Goal: Task Accomplishment & Management: Complete application form

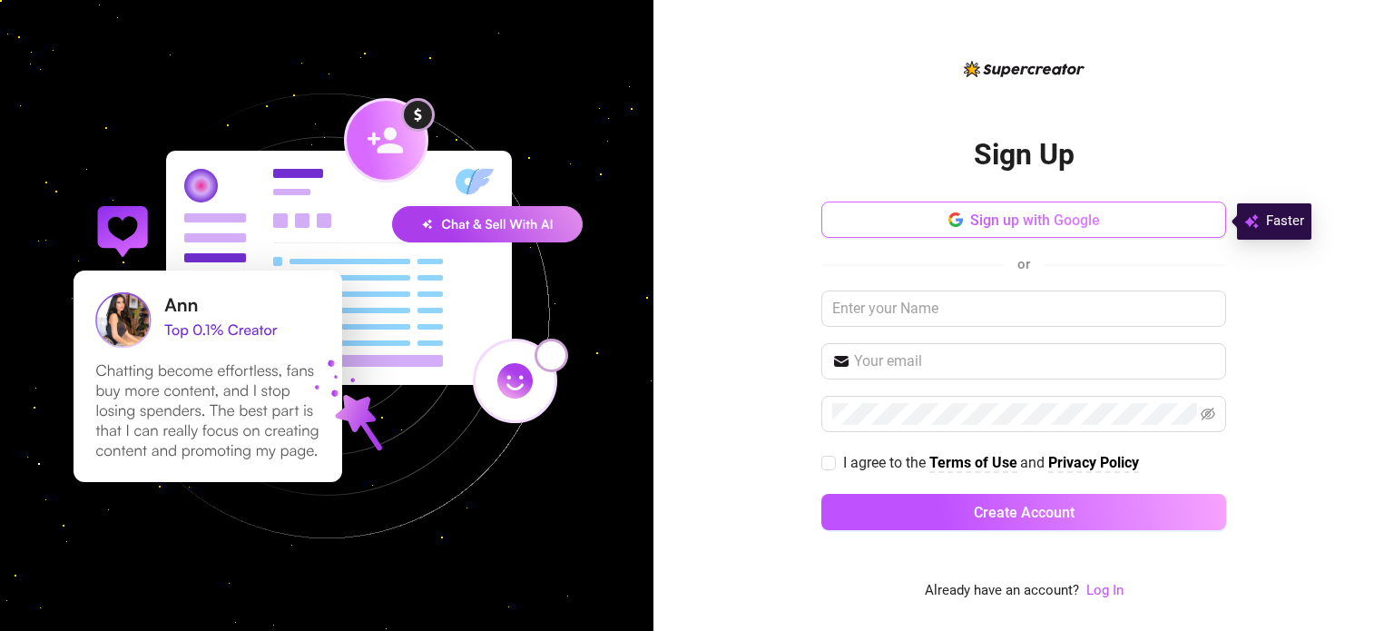
click at [1061, 213] on span "Sign up with Google" at bounding box center [1035, 219] width 130 height 17
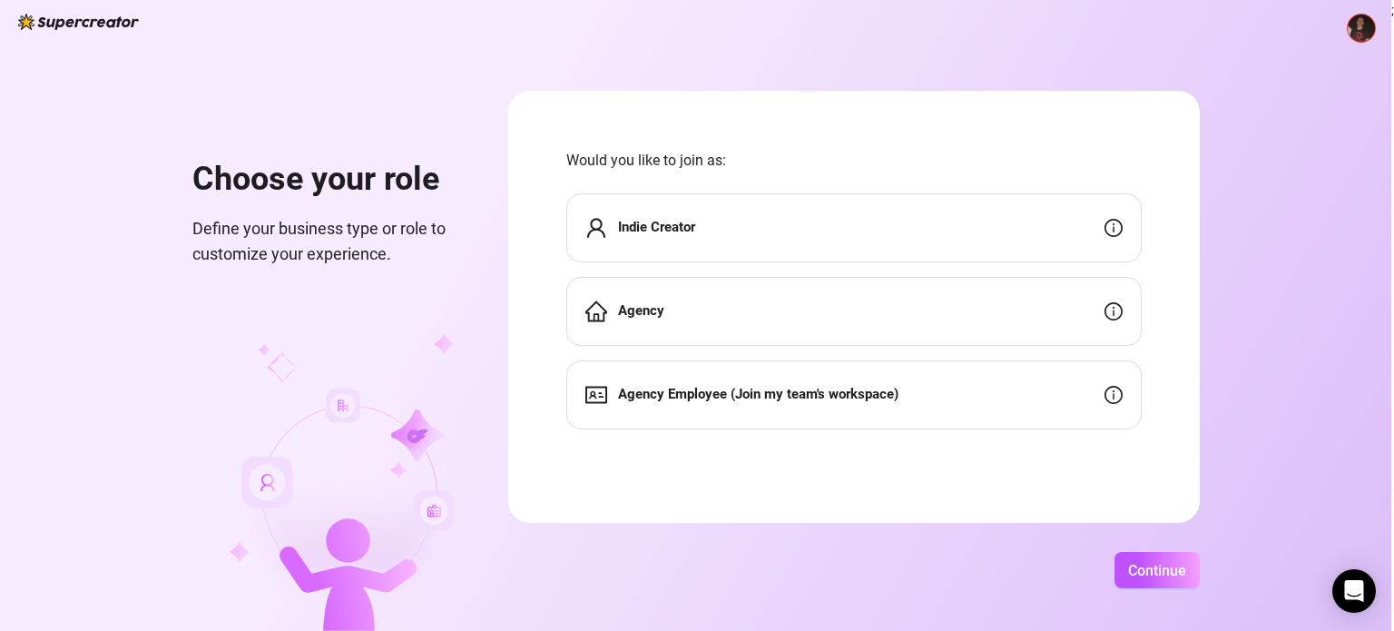
click at [896, 398] on strong "Agency Employee (Join my team's workspace)" at bounding box center [758, 394] width 280 height 16
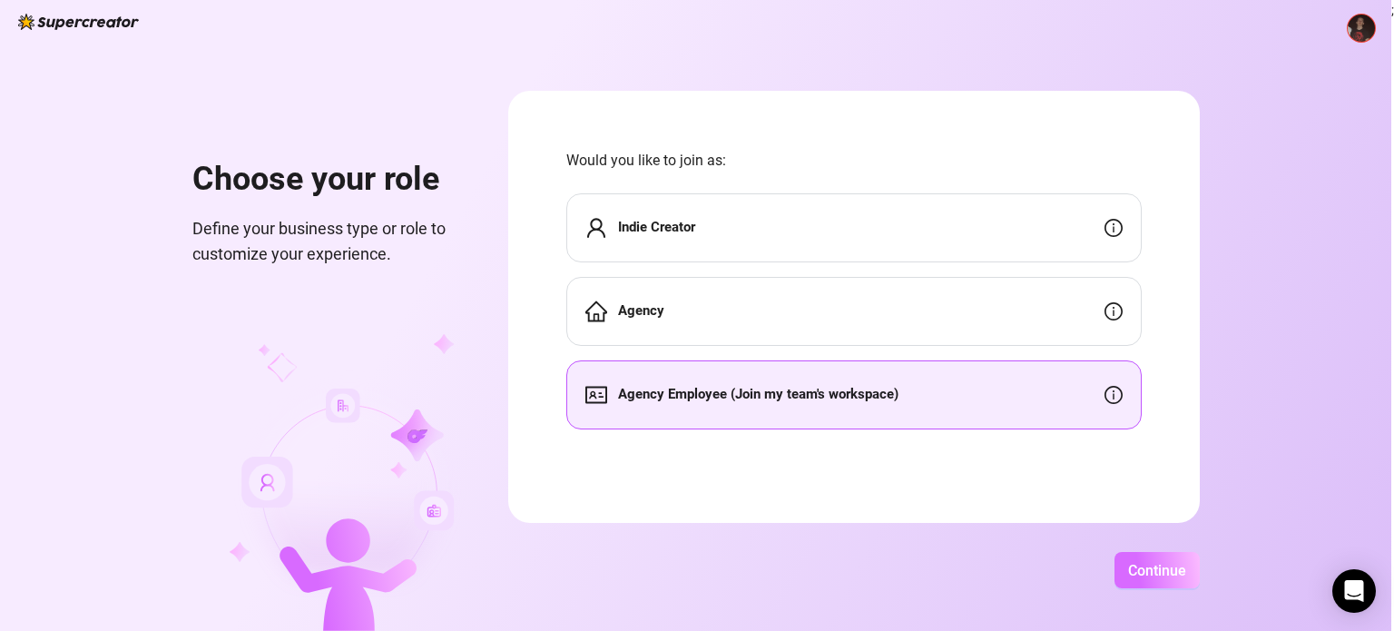
click at [1155, 569] on span "Continue" at bounding box center [1157, 570] width 58 height 17
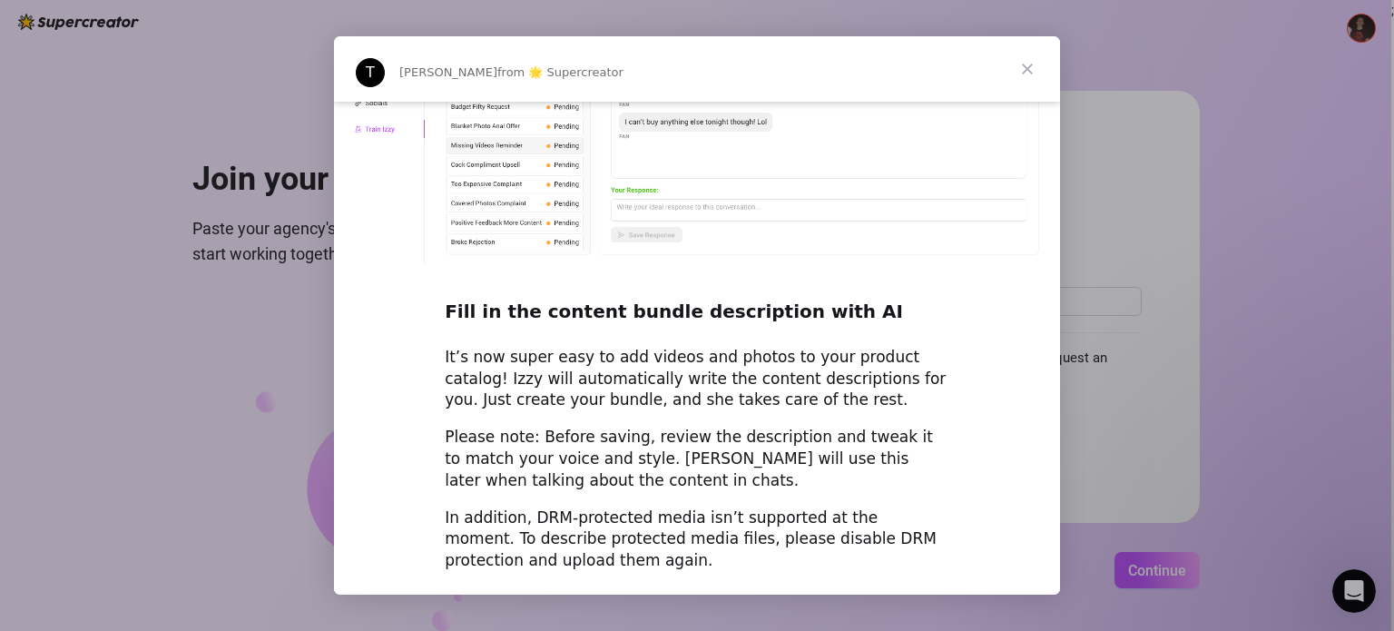
scroll to position [2530, 0]
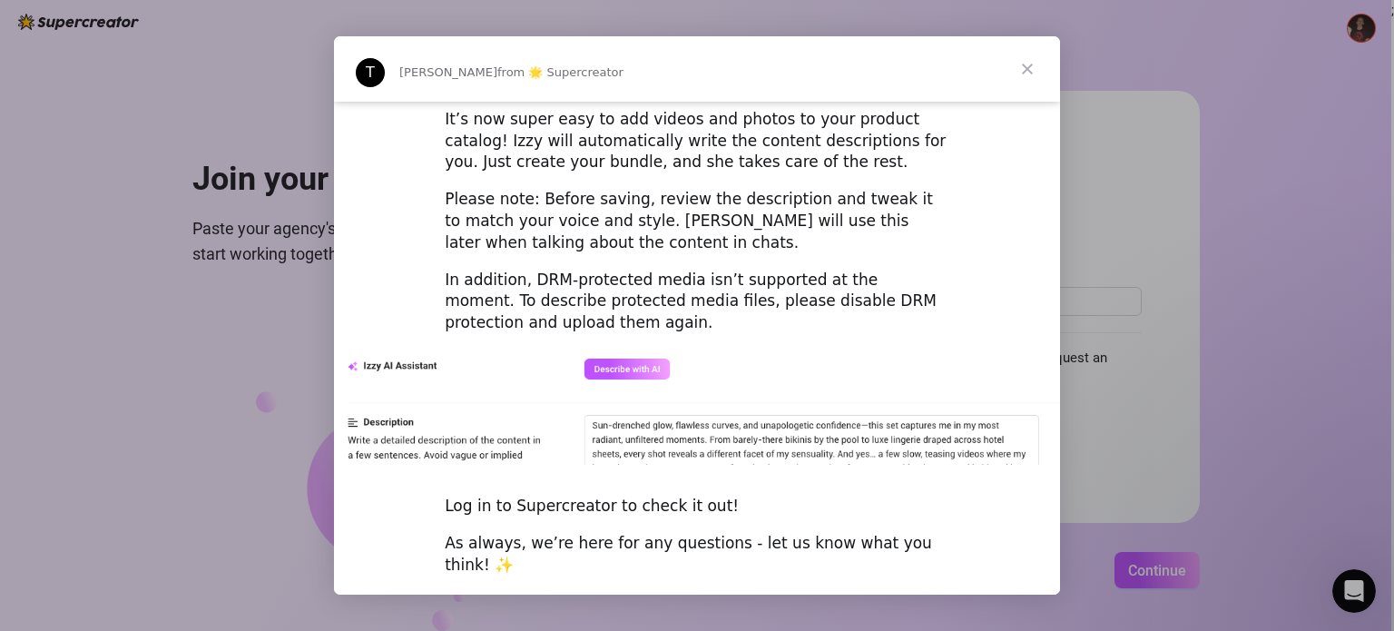
click at [1027, 76] on span "Close" at bounding box center [1026, 68] width 65 height 65
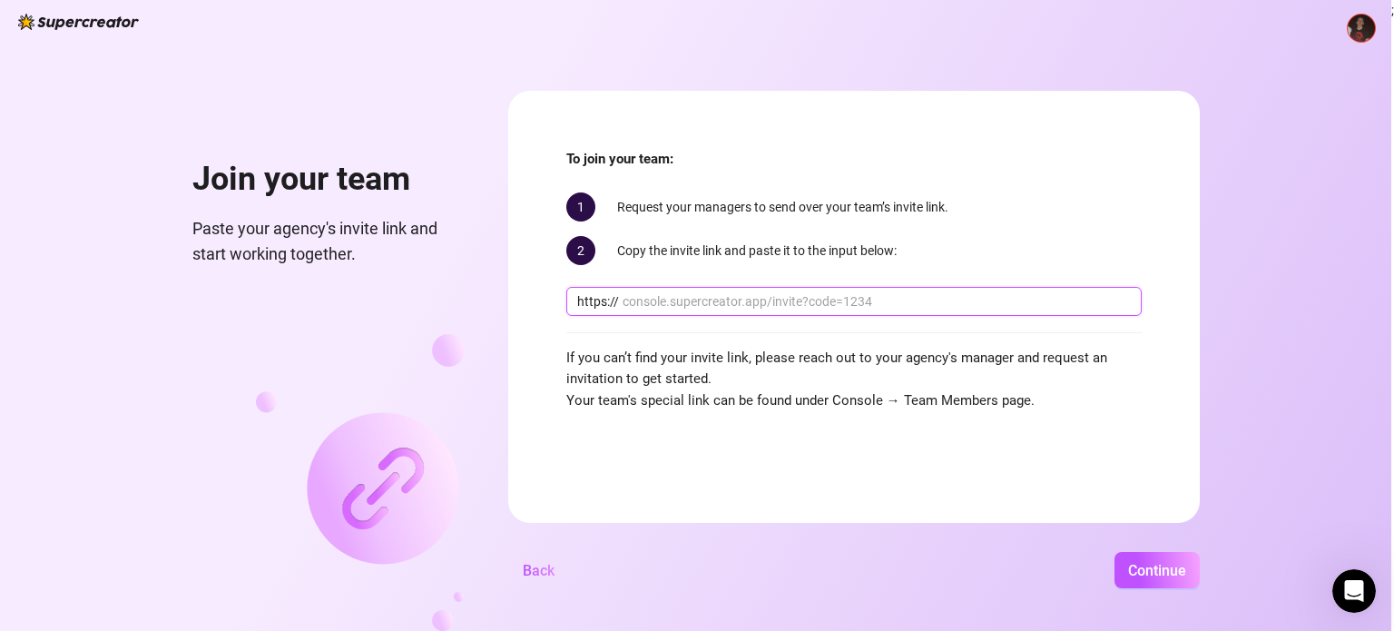
click at [769, 291] on input "text" at bounding box center [876, 301] width 508 height 20
paste input "console.supercreator.app/invite?code=BBmpWo1BUdNApX6d8IdYEBWpKGo2&workspace=Lun…"
type input "console.supercreator.app/invite?code=BBmpWo1BUdNApX6d8IdYEBWpKGo2&workspace=Lun…"
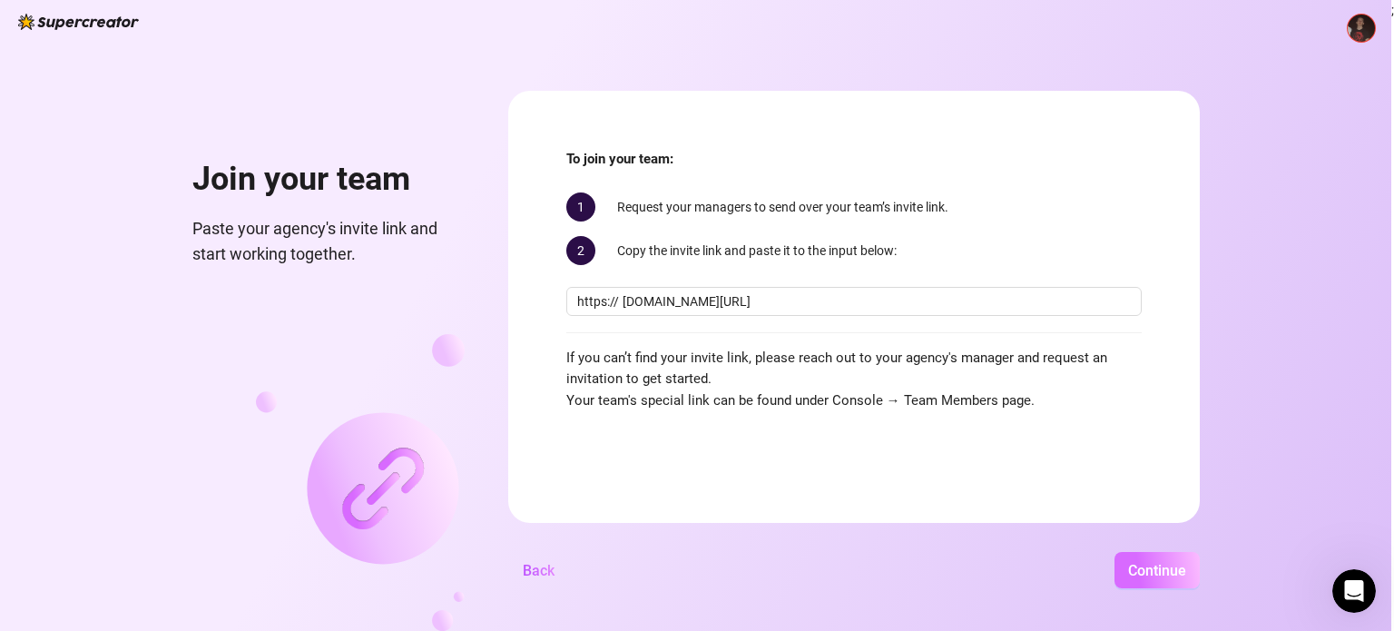
click at [1179, 578] on span "Continue" at bounding box center [1157, 570] width 58 height 17
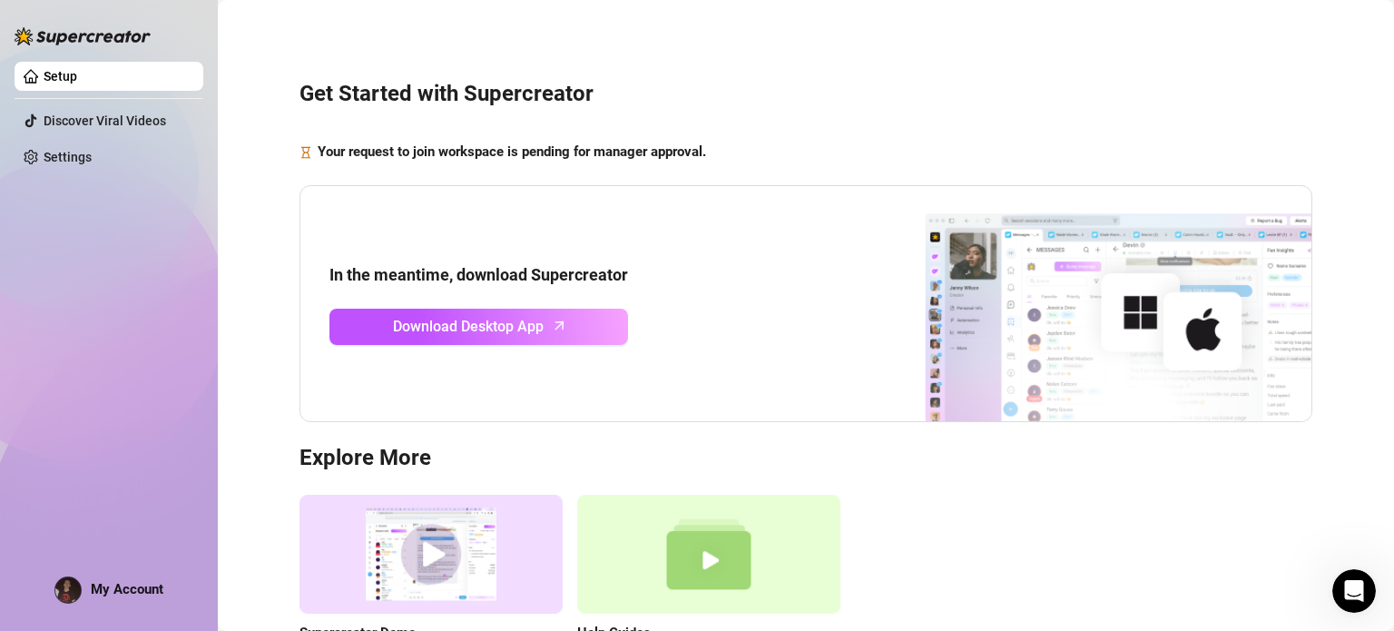
click at [639, 313] on div "In the meantime, download Supercreator Download Desktop App" at bounding box center [805, 304] width 1012 height 238
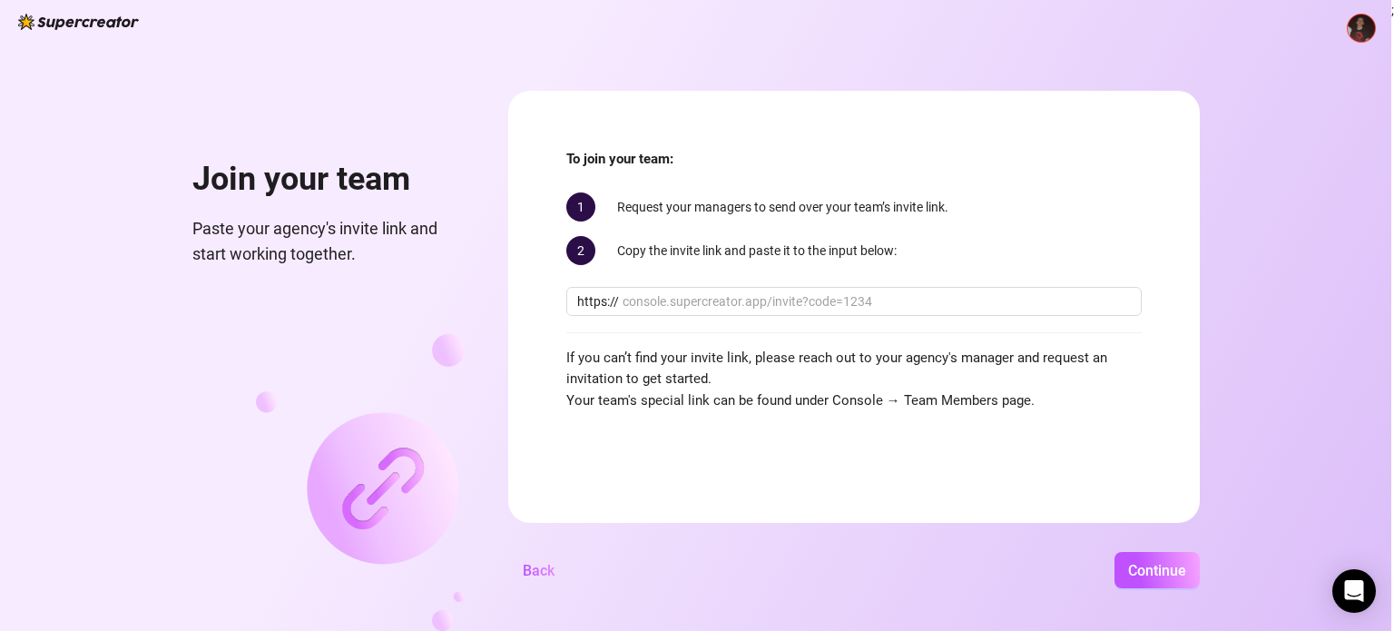
click at [1348, 340] on div "Join your team Paste your agency's invite link and start working together. To j…" at bounding box center [695, 315] width 1391 height 631
